Goal: Task Accomplishment & Management: Manage account settings

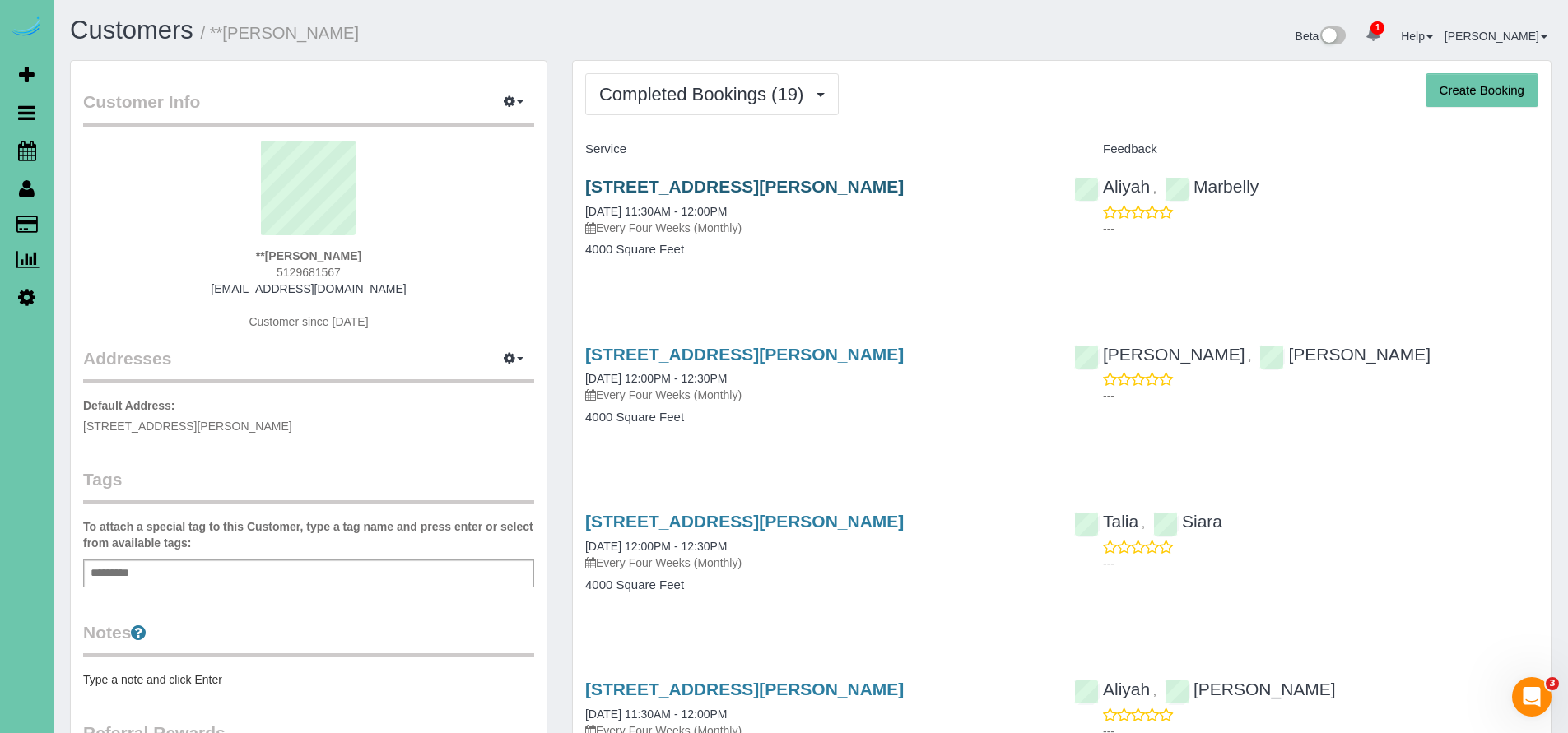
click at [796, 189] on link "17102 Craig Street, Bennington, NE 68007" at bounding box center [744, 186] width 319 height 19
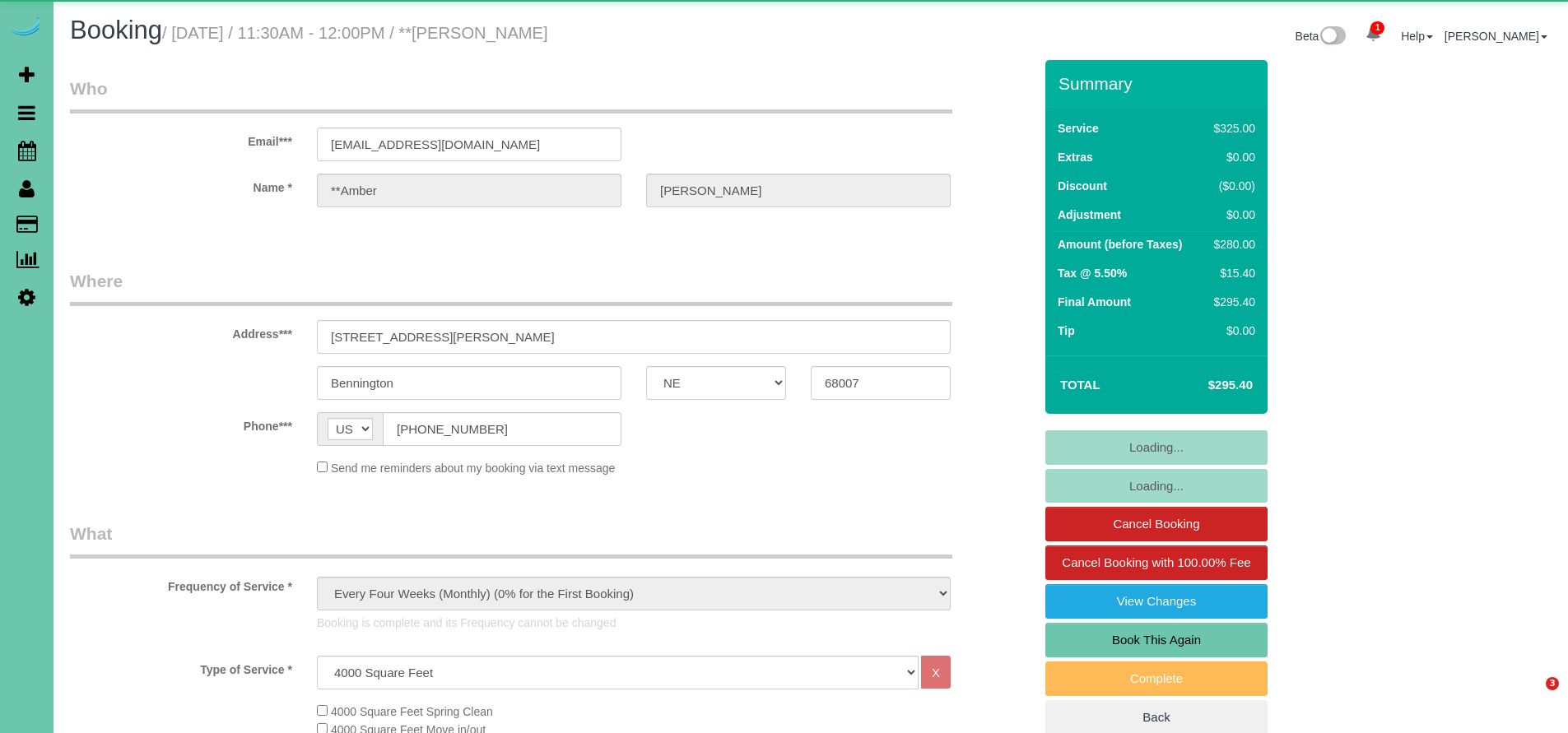
select select "NE"
select select "object:940"
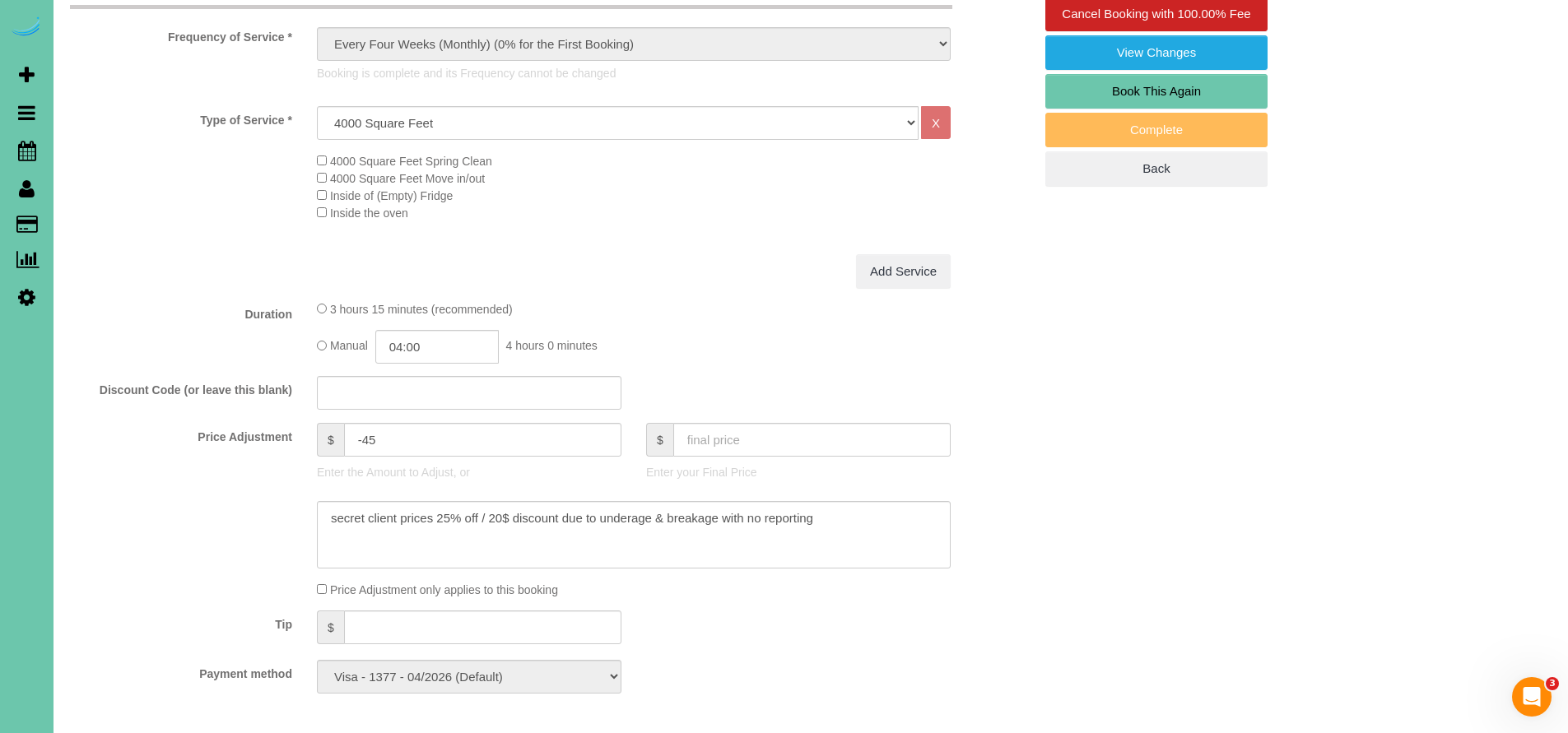
scroll to position [553, 0]
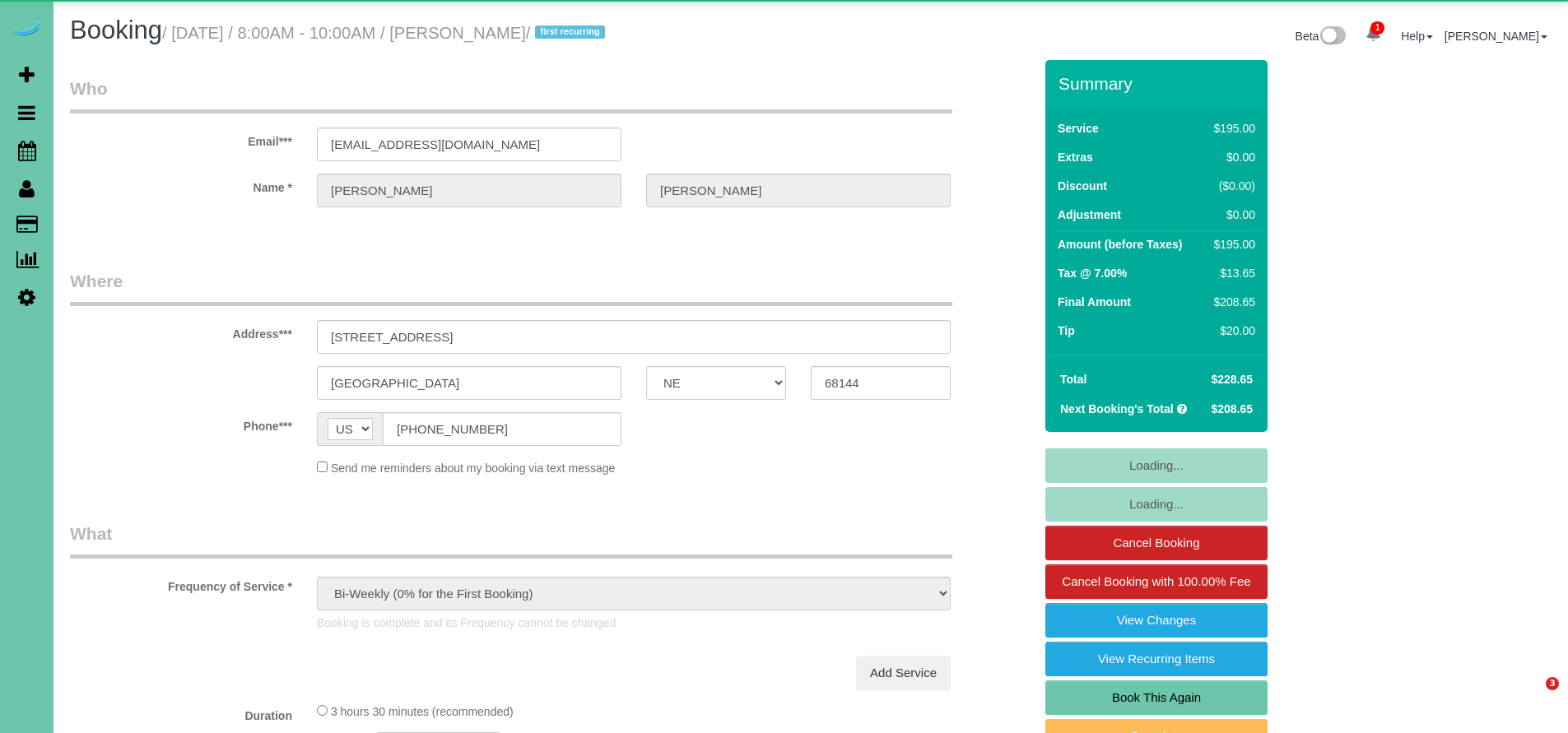
select select "NE"
select select "string:fspay-f957d2cf-9e19-47fb-a5c5-2568a0a1464f"
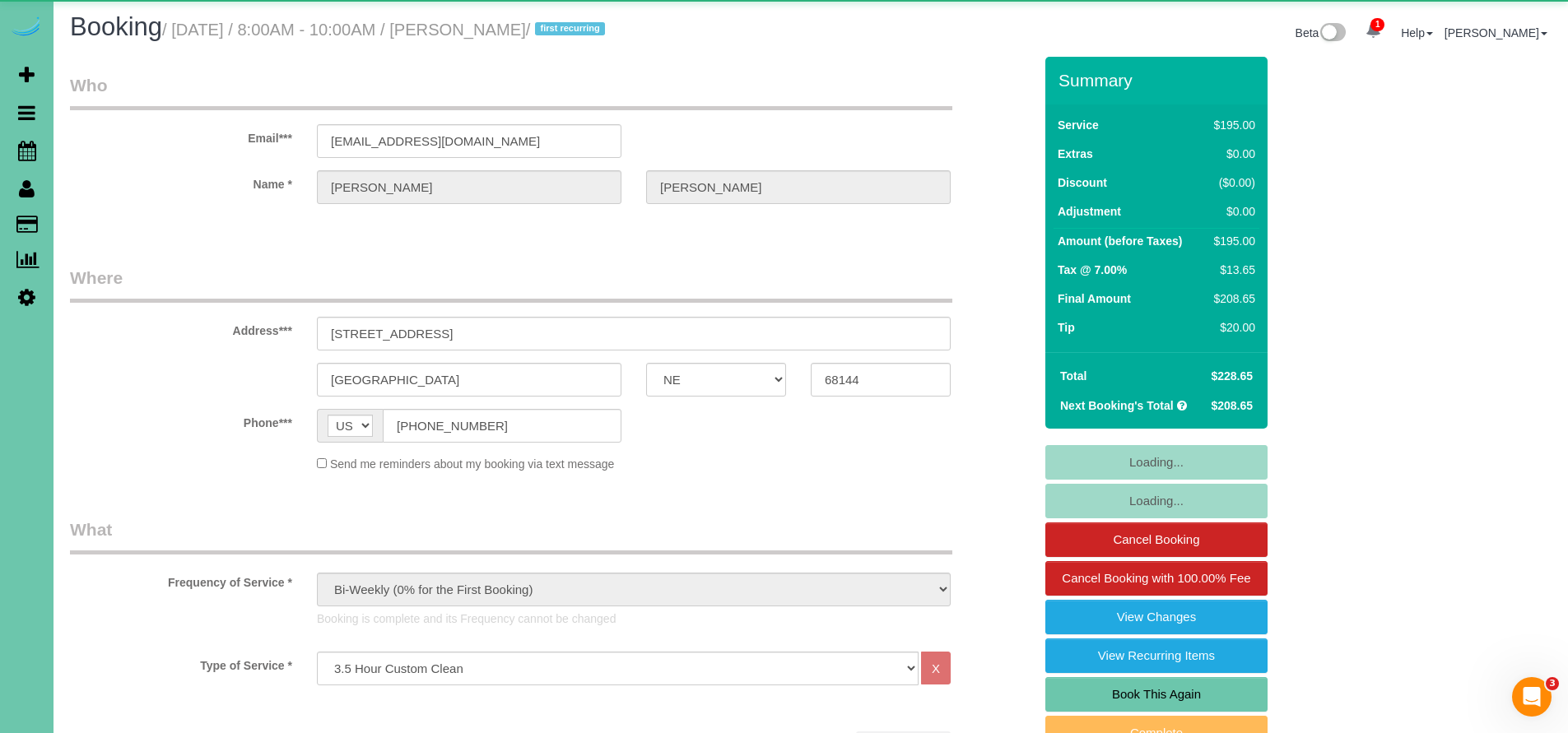
scroll to position [7, 0]
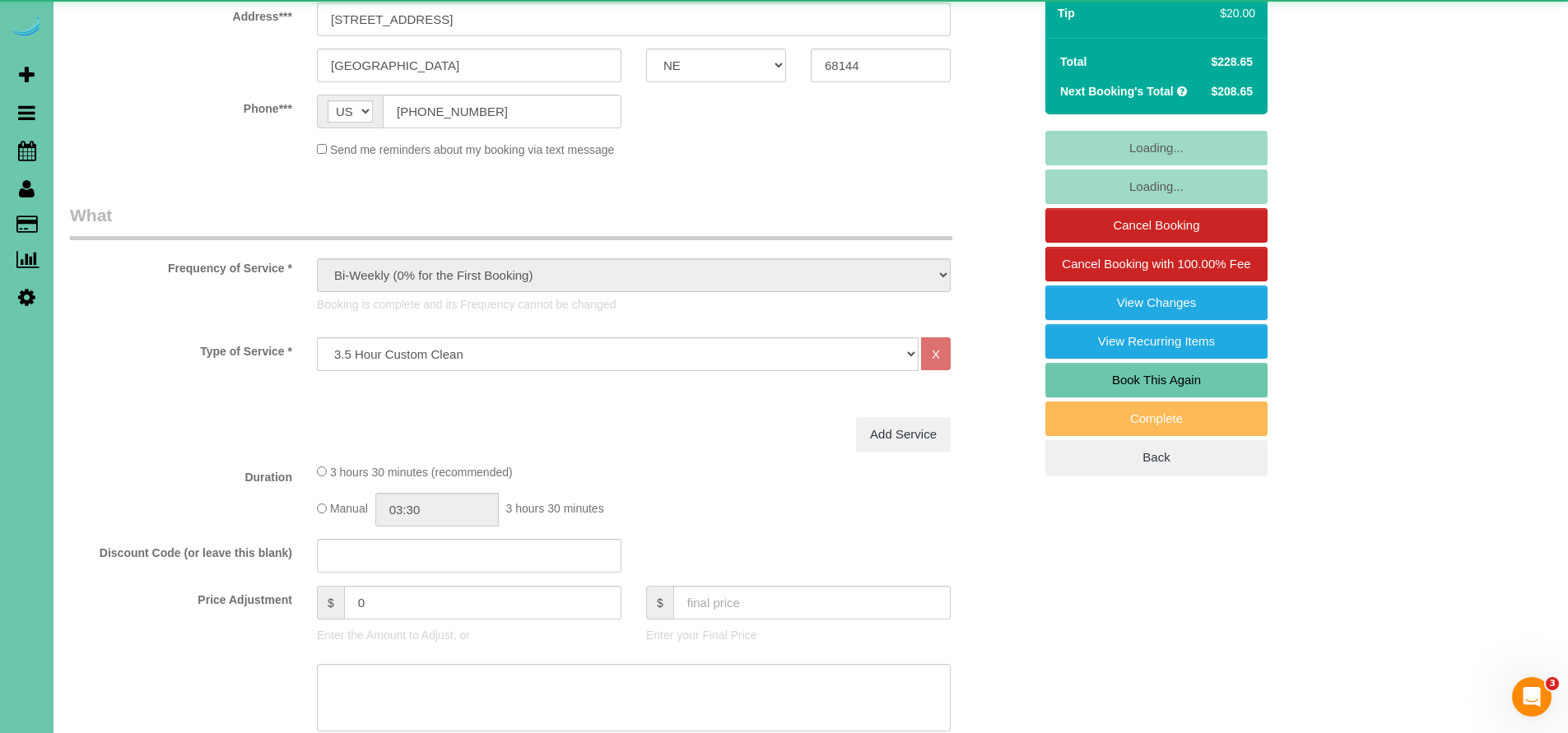
select select "spot1"
select select "number:37"
select select "number:41"
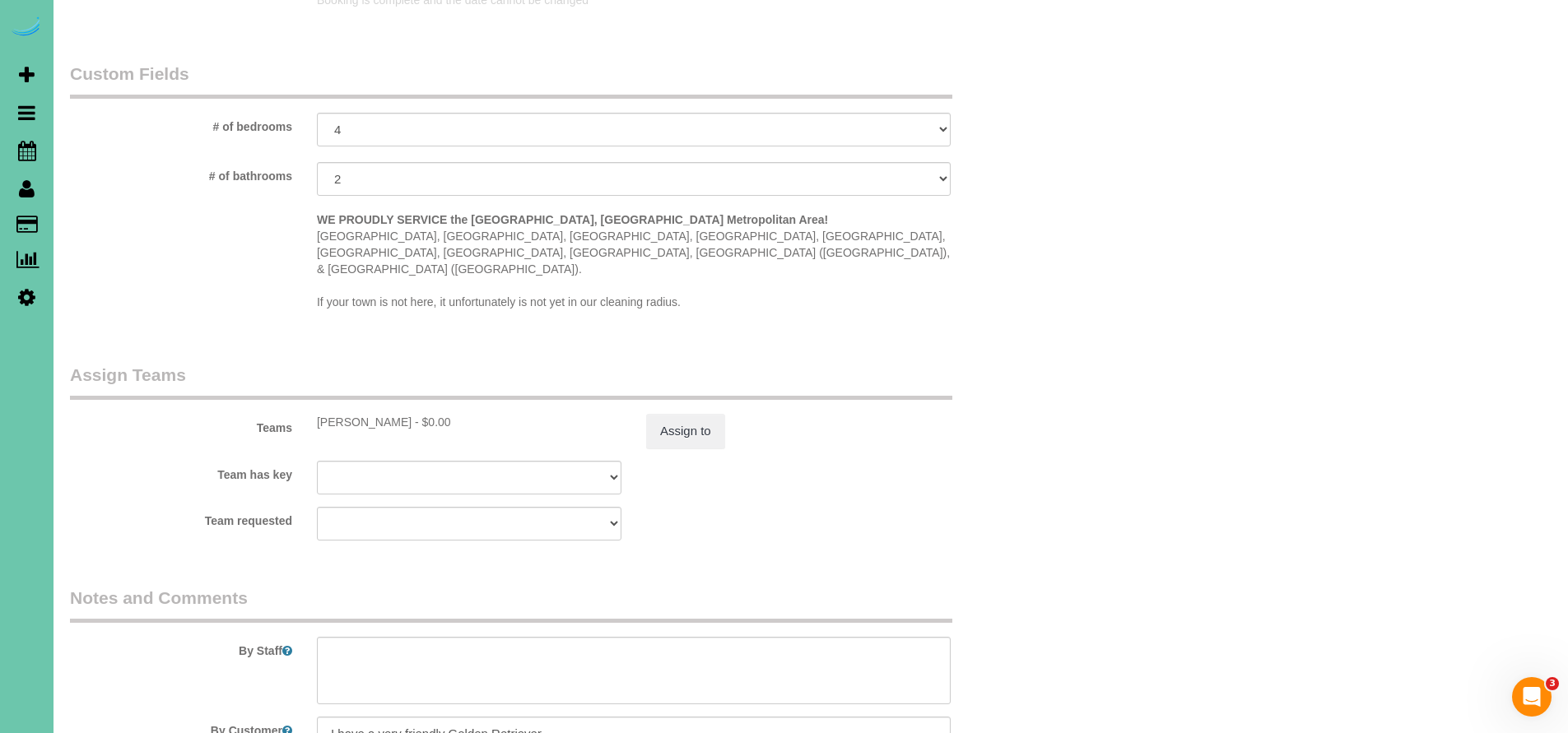
scroll to position [1633, 0]
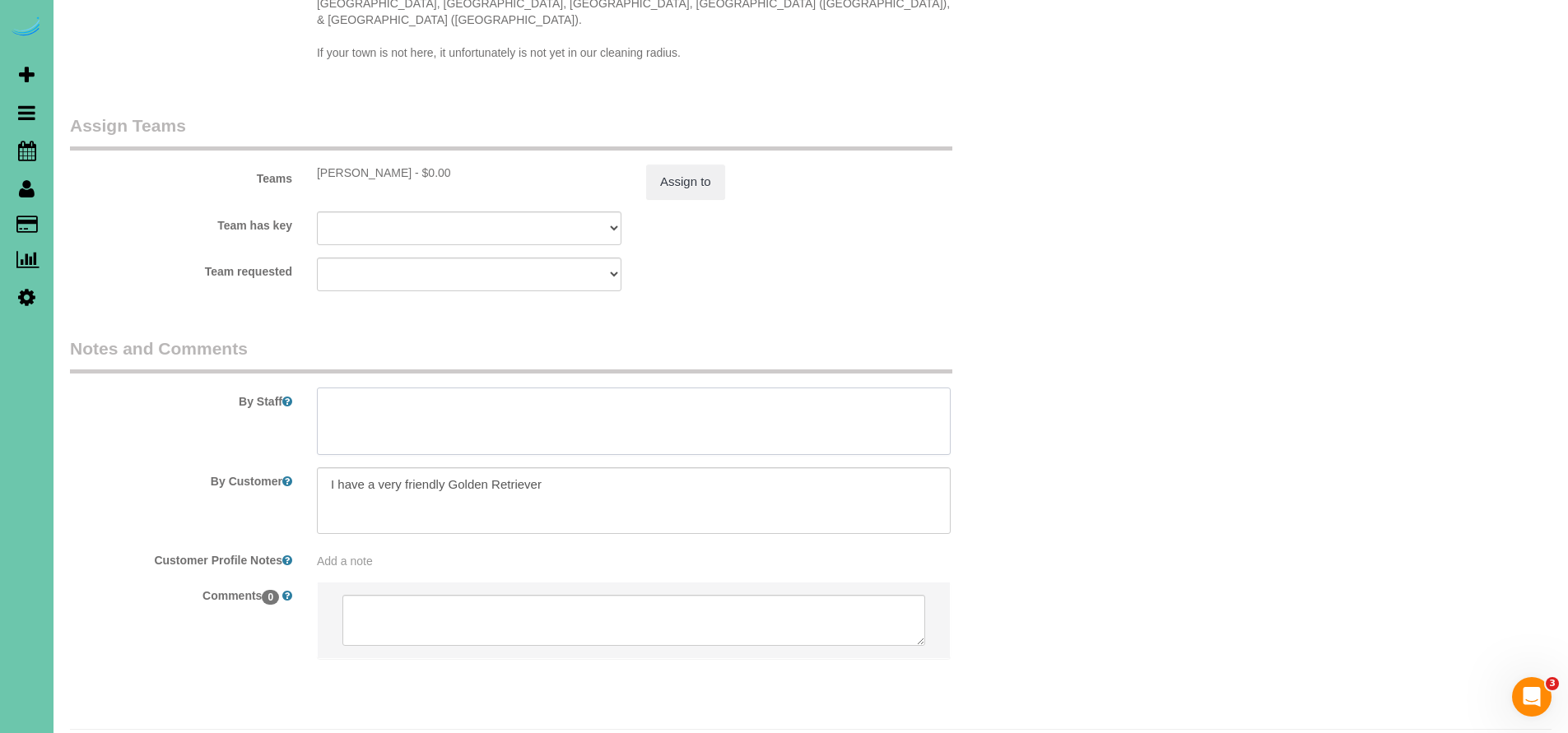
click at [326, 388] on textarea at bounding box center [634, 421] width 634 height 67
paste textarea "wishlist: 2 bedrooms, 2 bathrooms, office, hallway, kitchen. Just floors in din…"
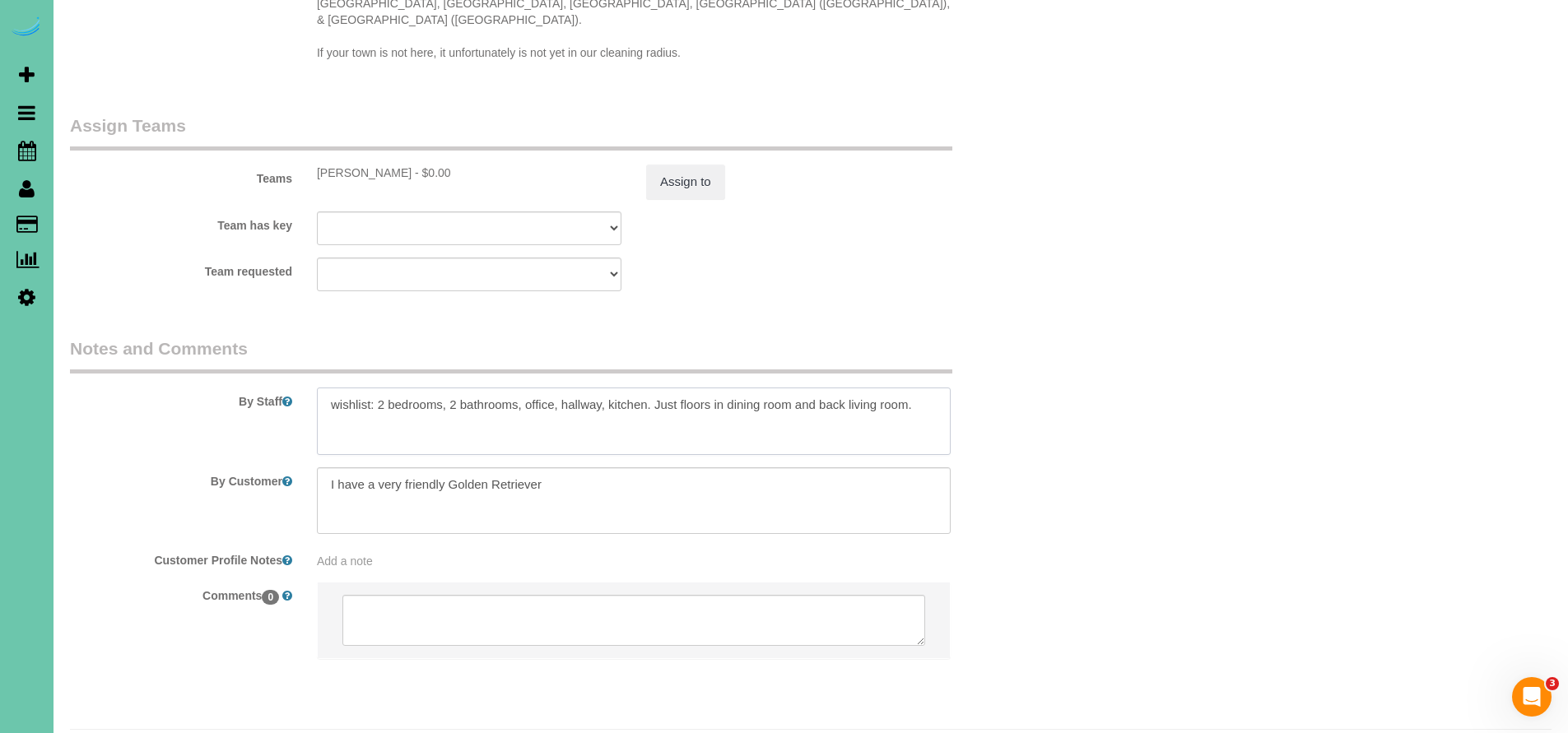
click at [376, 388] on textarea at bounding box center [634, 421] width 634 height 67
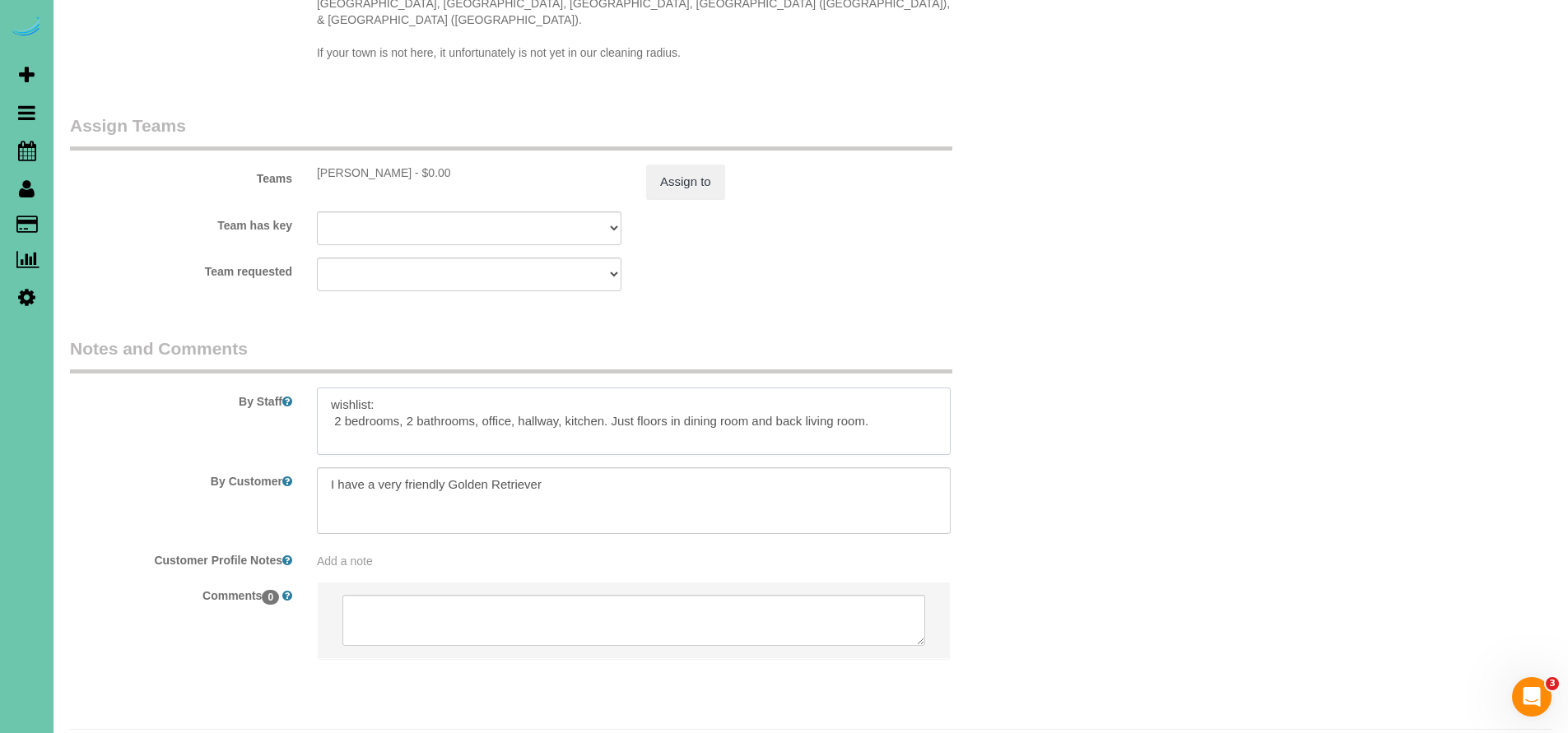
click at [407, 388] on textarea at bounding box center [634, 421] width 634 height 67
click at [412, 388] on textarea at bounding box center [634, 421] width 634 height 67
click at [335, 388] on textarea at bounding box center [634, 421] width 634 height 67
click at [404, 400] on textarea at bounding box center [634, 421] width 634 height 67
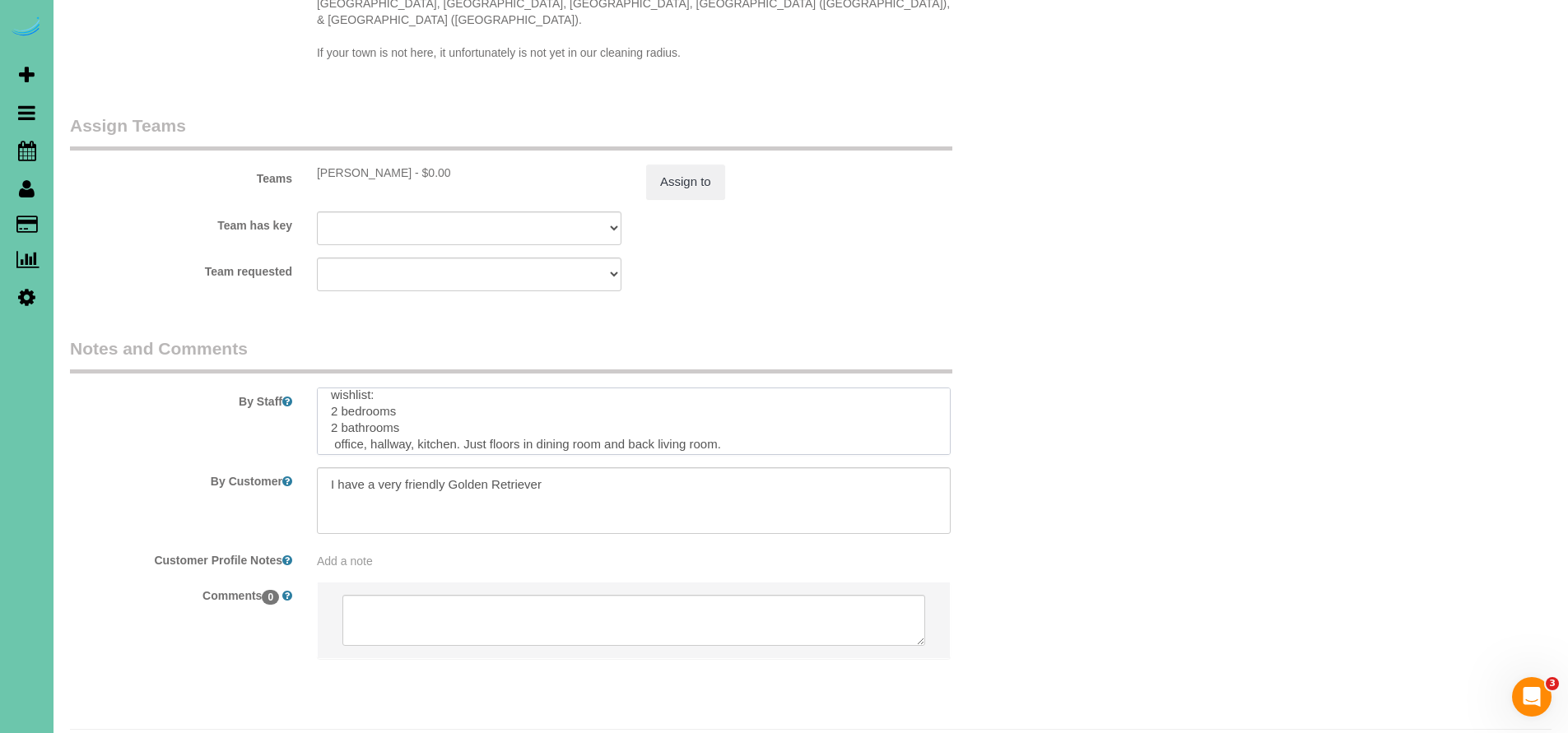
scroll to position [16, 0]
click at [329, 388] on textarea at bounding box center [634, 421] width 634 height 67
click at [333, 397] on textarea at bounding box center [634, 421] width 634 height 67
click at [379, 399] on textarea at bounding box center [634, 421] width 634 height 67
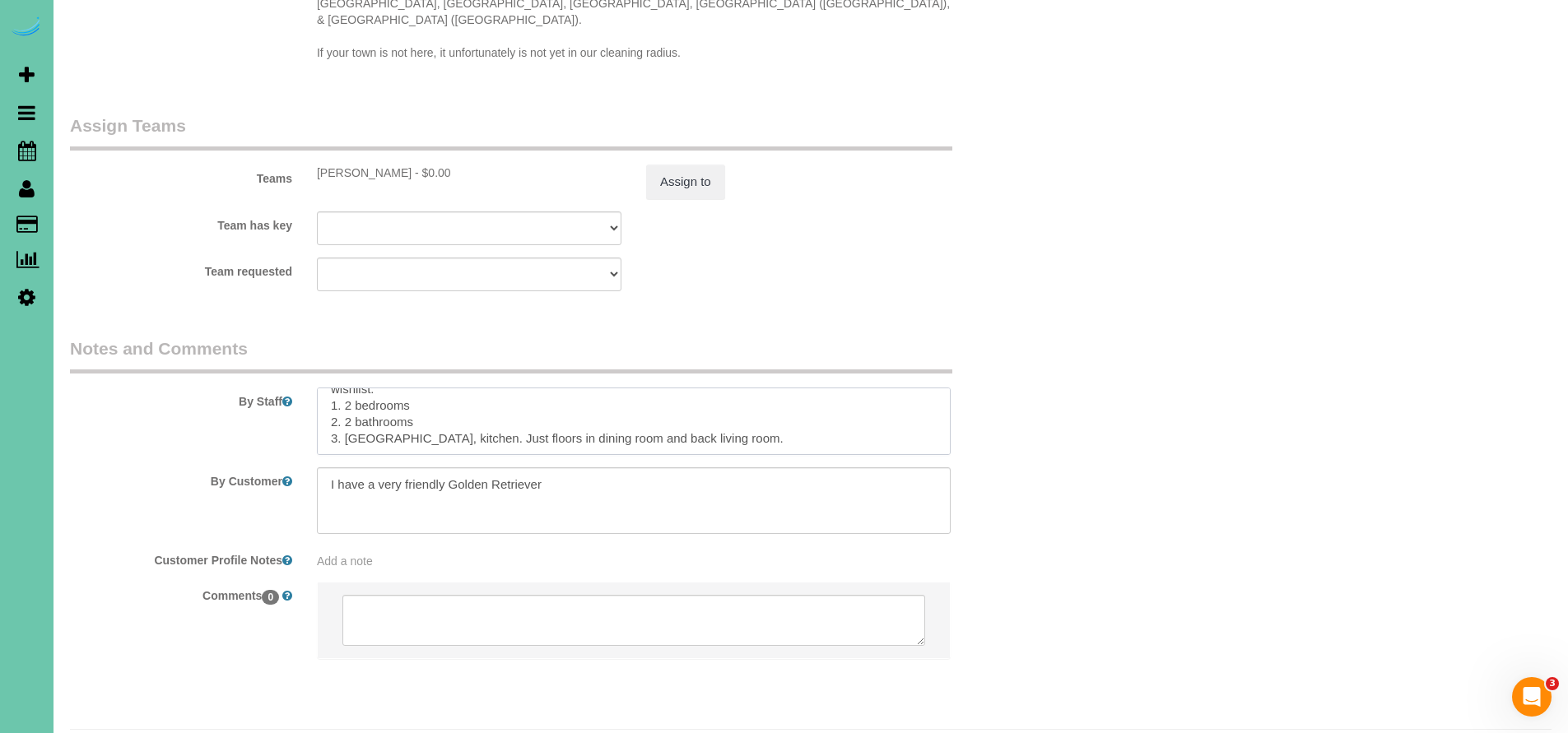
scroll to position [22, 0]
click at [392, 405] on textarea at bounding box center [634, 421] width 634 height 67
click at [389, 399] on textarea at bounding box center [634, 421] width 634 height 67
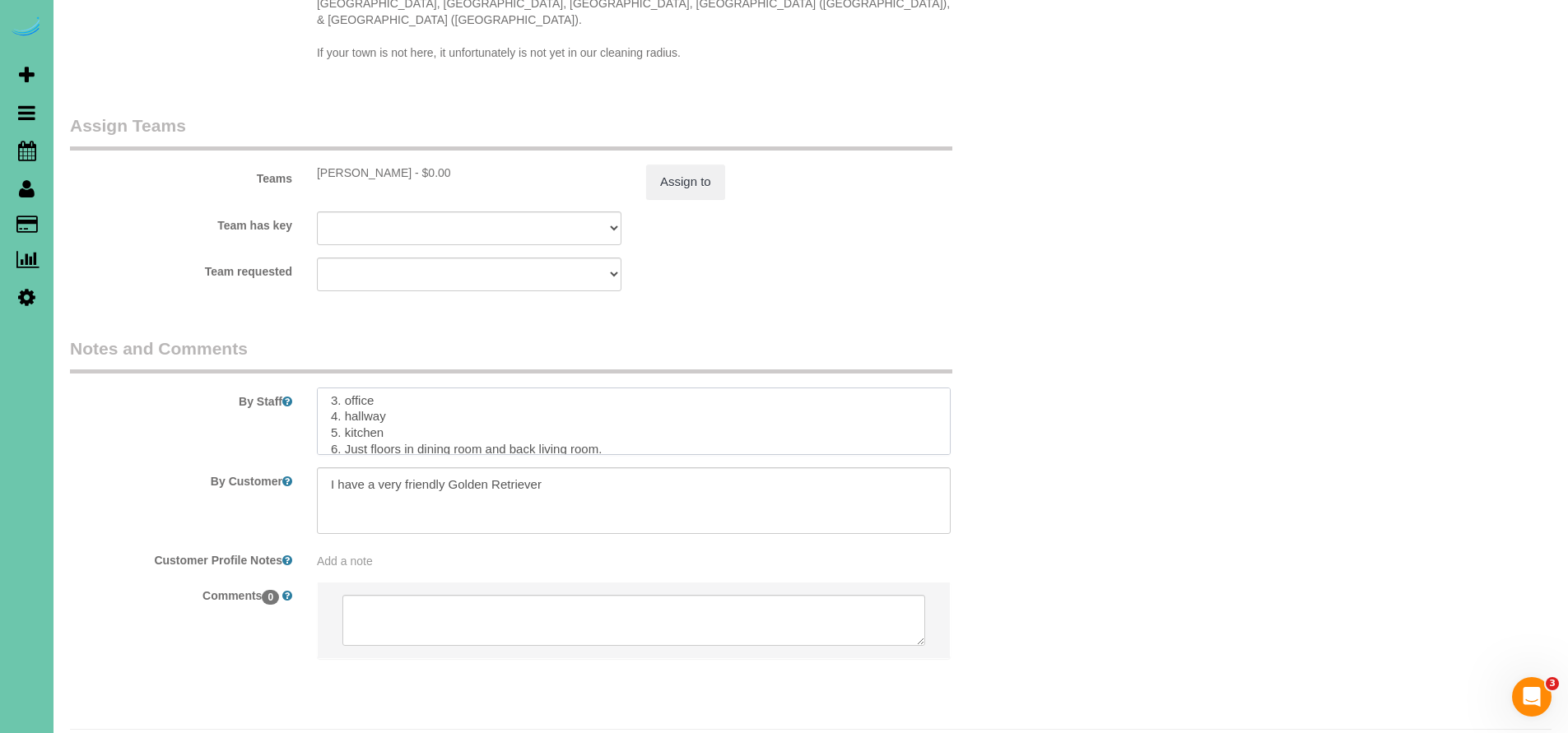
click at [622, 406] on textarea at bounding box center [634, 421] width 634 height 67
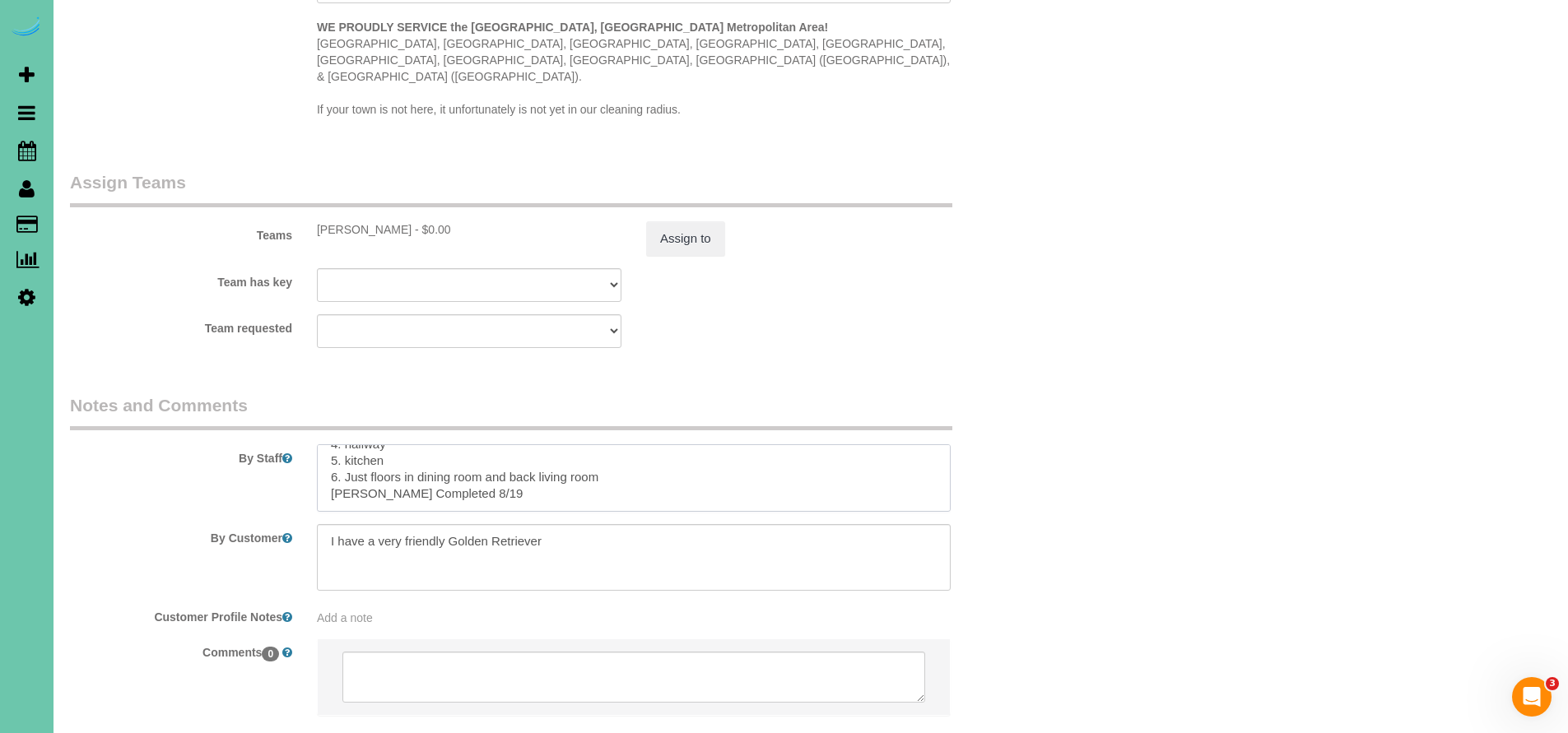
scroll to position [94, 0]
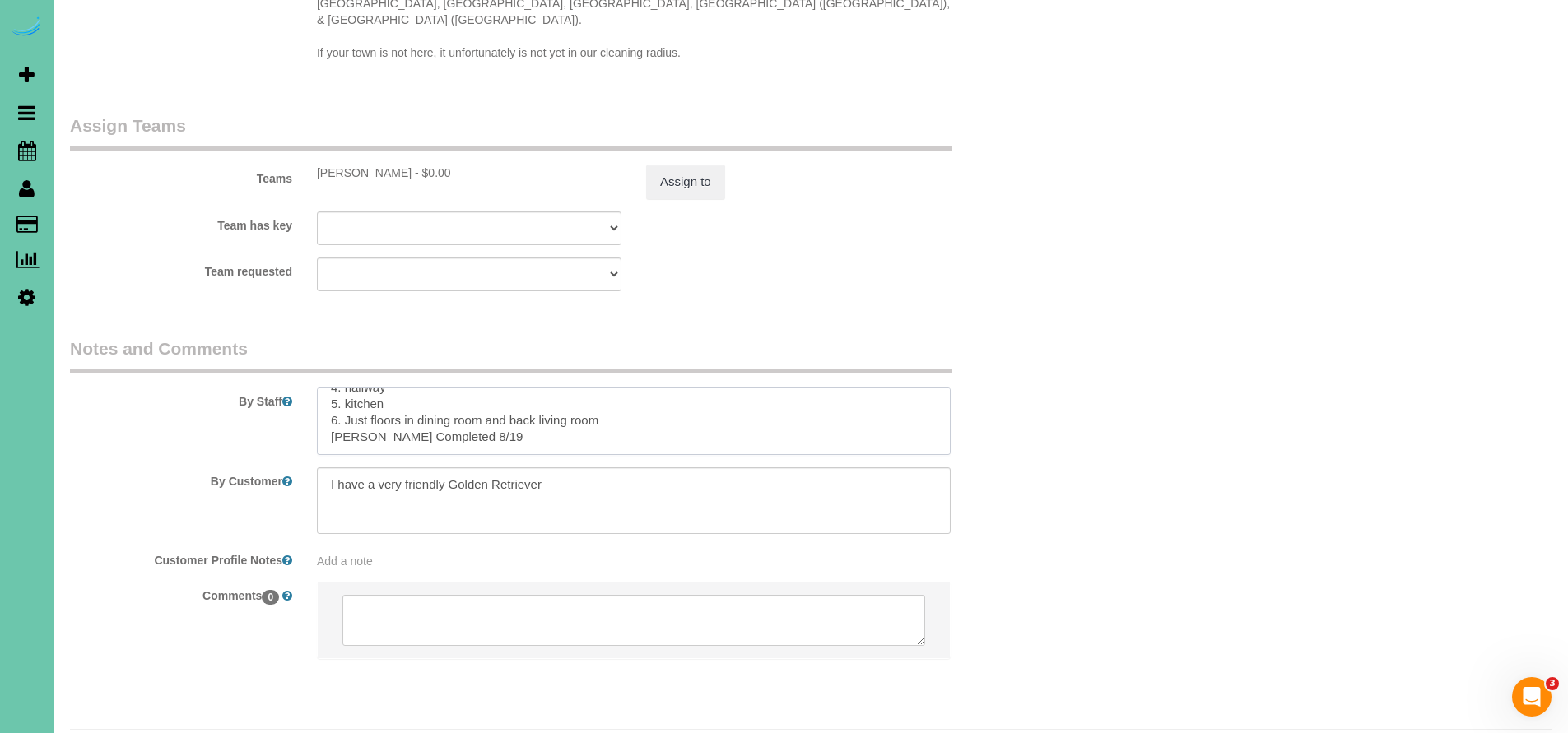
click at [433, 388] on textarea at bounding box center [634, 421] width 634 height 67
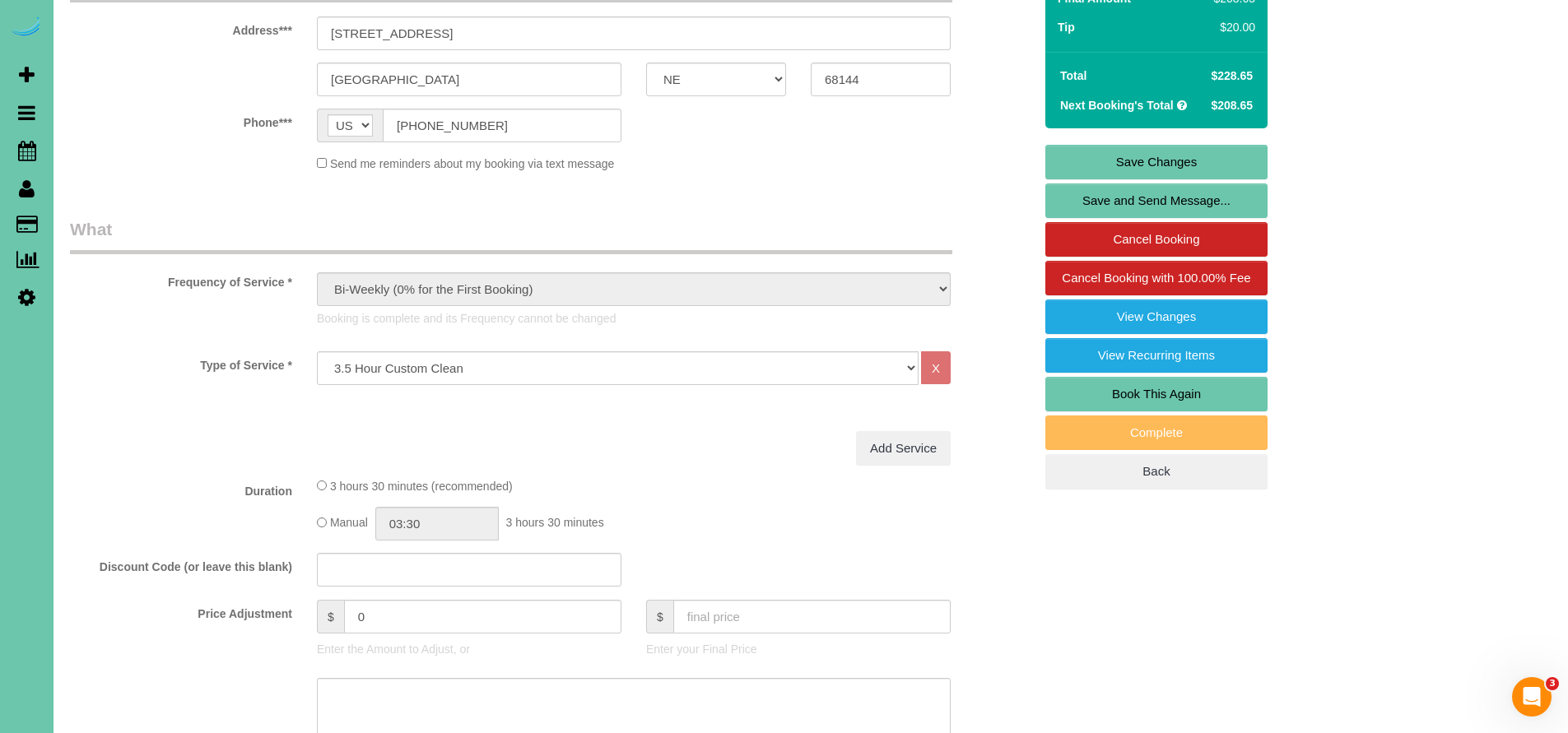
scroll to position [0, 0]
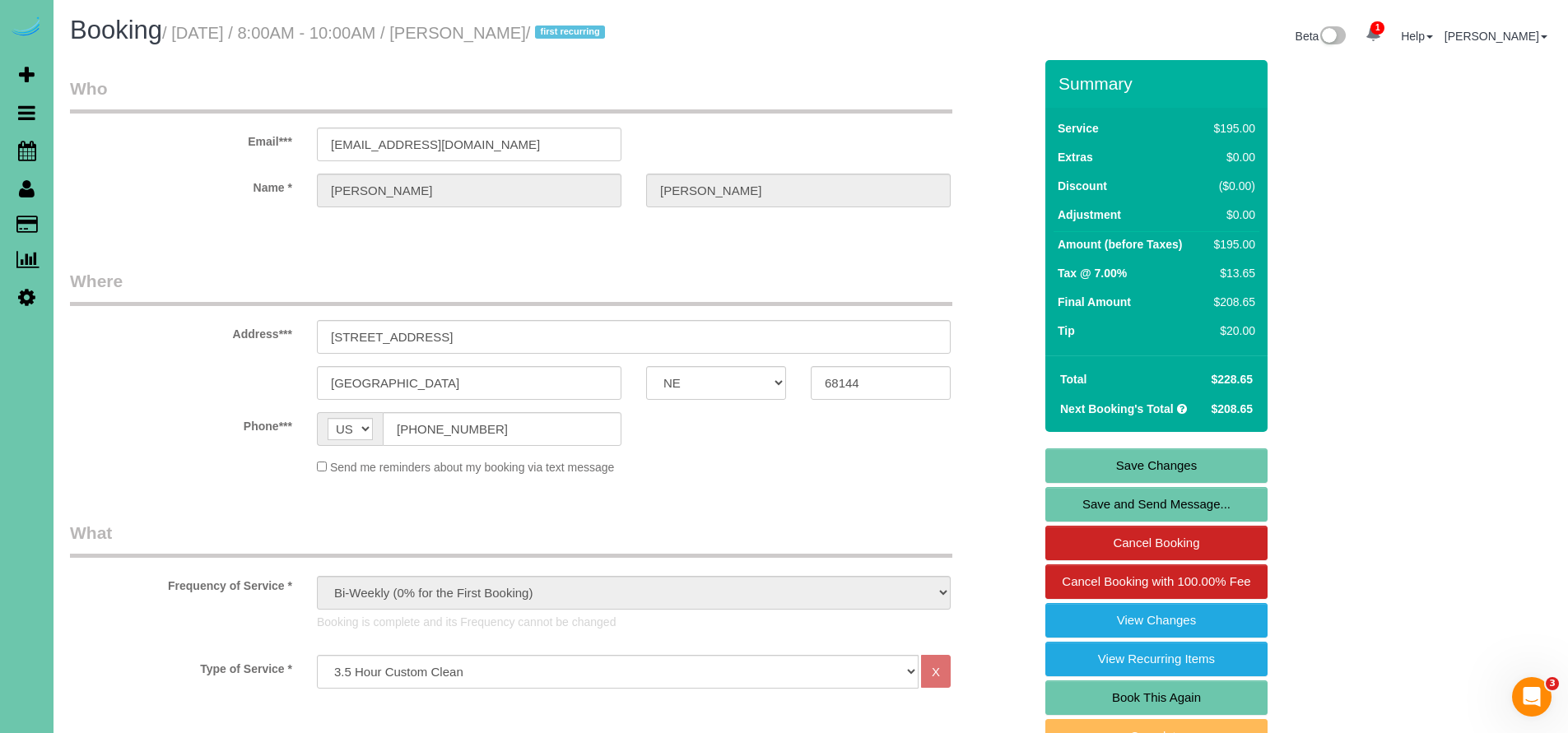
type textarea "wishlist: 1. 2 bedrooms 2. 2 bathrooms 3. office 4. hallway 5. kitchen 6. Just …"
click at [1170, 470] on link "Save Changes" at bounding box center [1156, 465] width 222 height 34
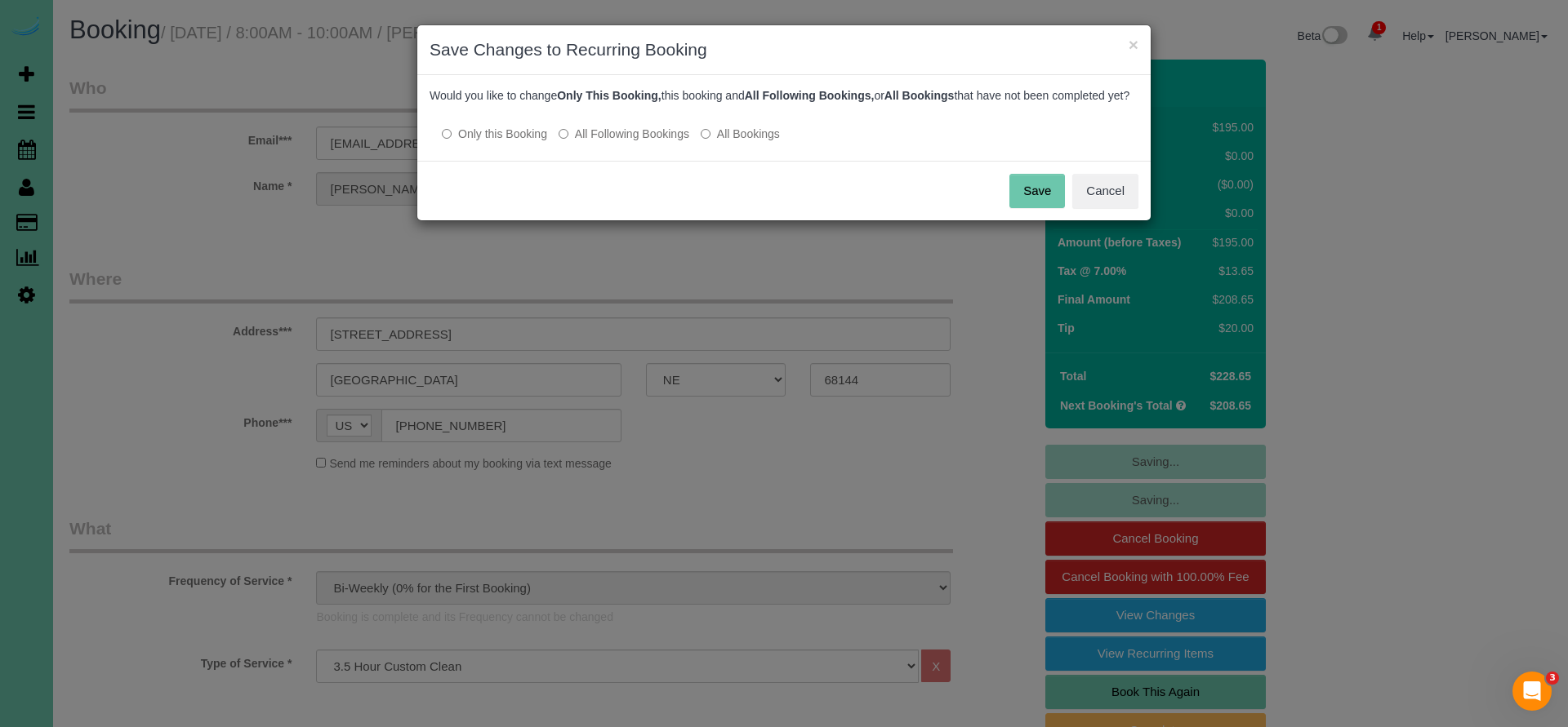
click at [1024, 205] on button "Save" at bounding box center [1037, 190] width 55 height 34
